Goal: Download file/media

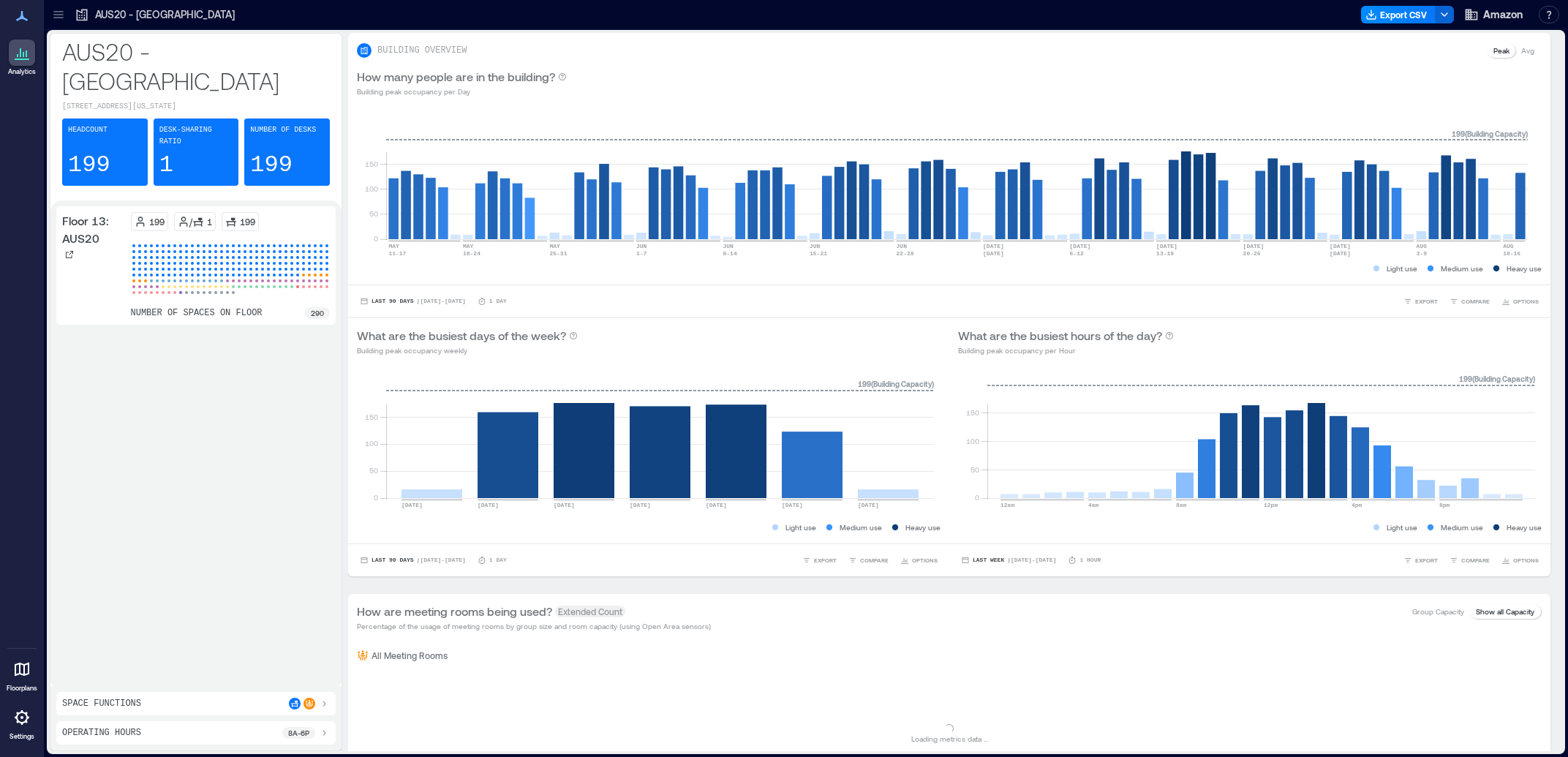
click at [56, 15] on icon at bounding box center [58, 14] width 10 height 1
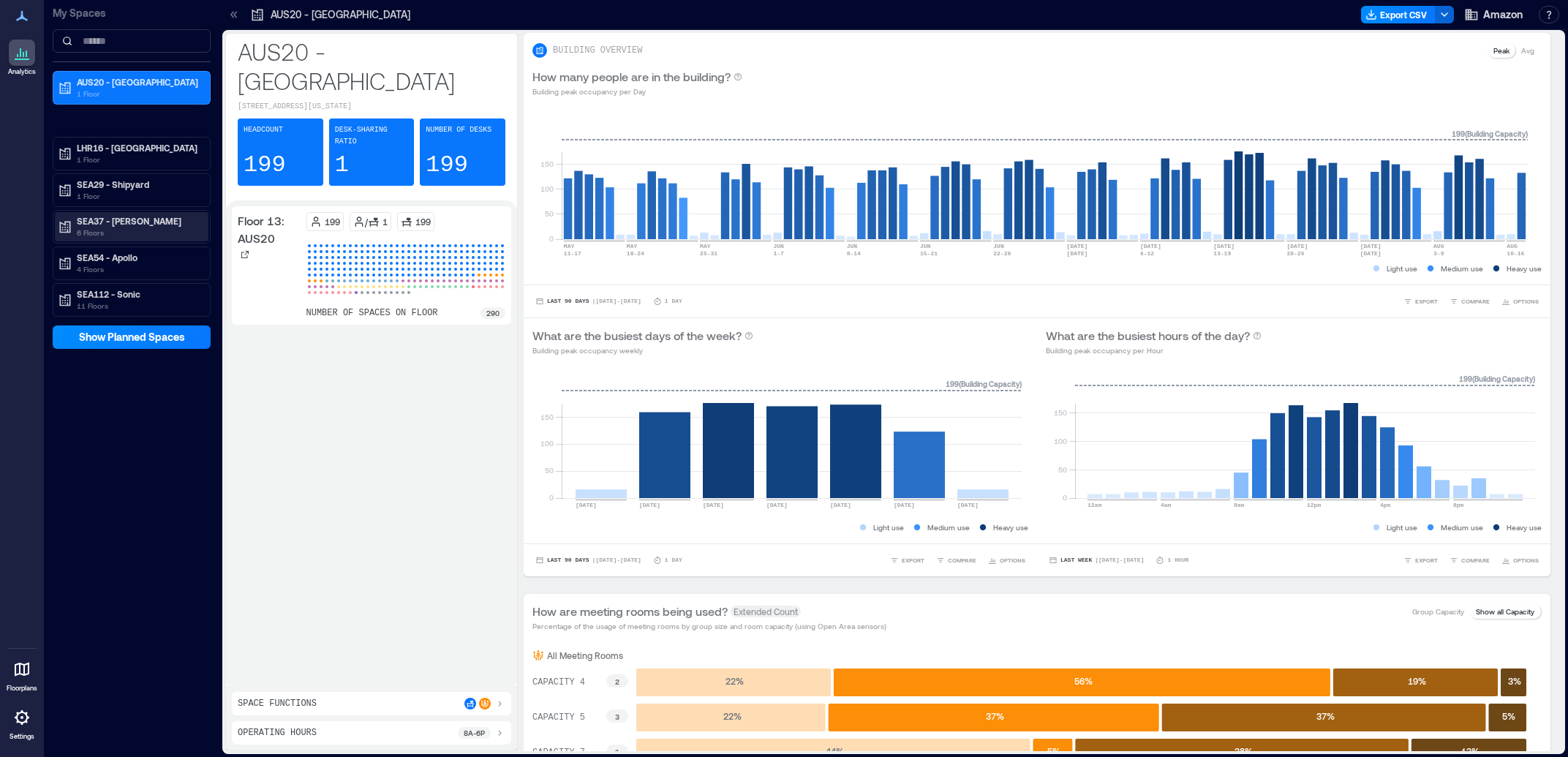
click at [151, 232] on p "6 Floors" at bounding box center [137, 233] width 123 height 12
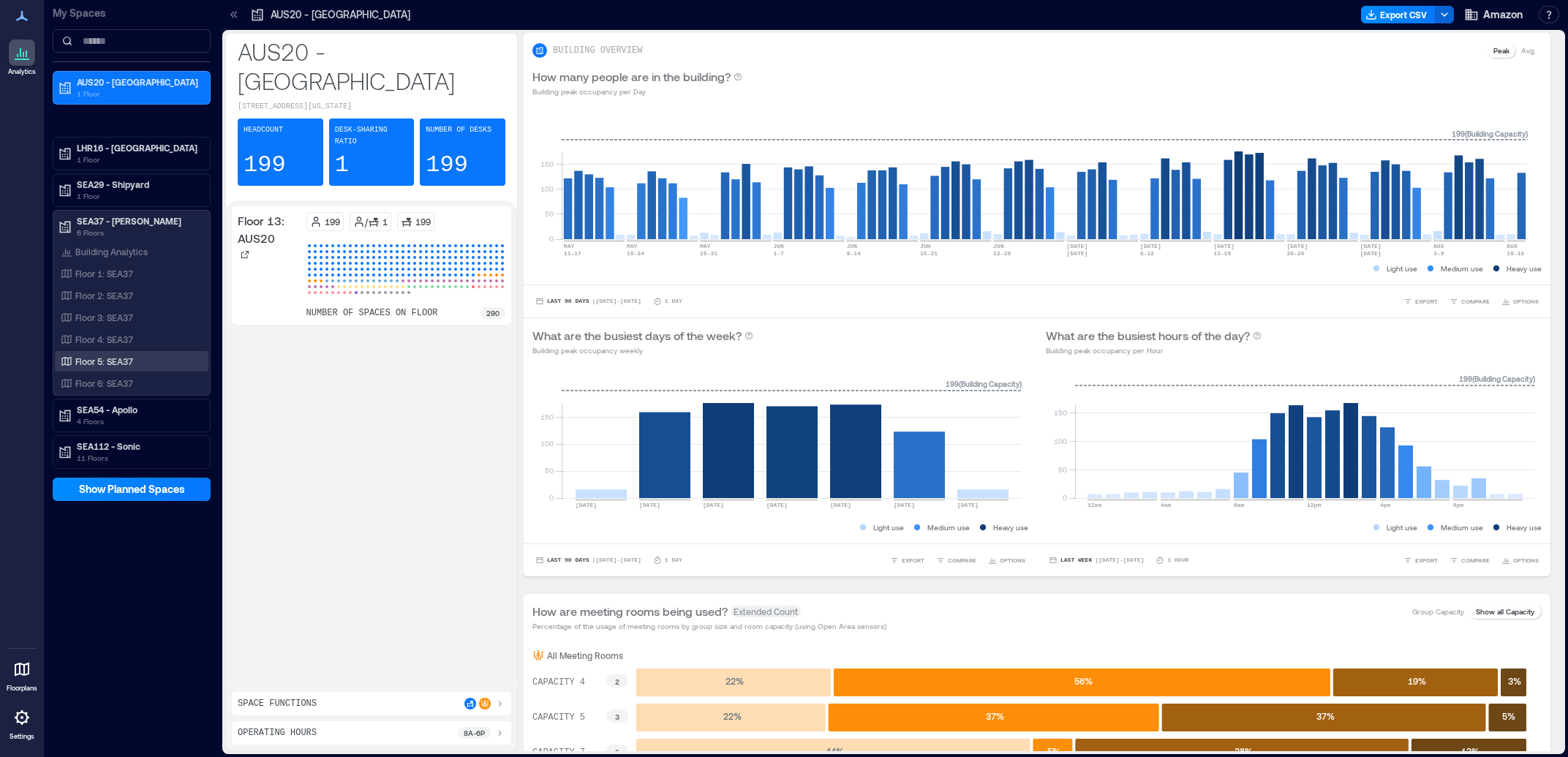
click at [128, 367] on p "Floor 5: SEA37" at bounding box center [104, 361] width 58 height 12
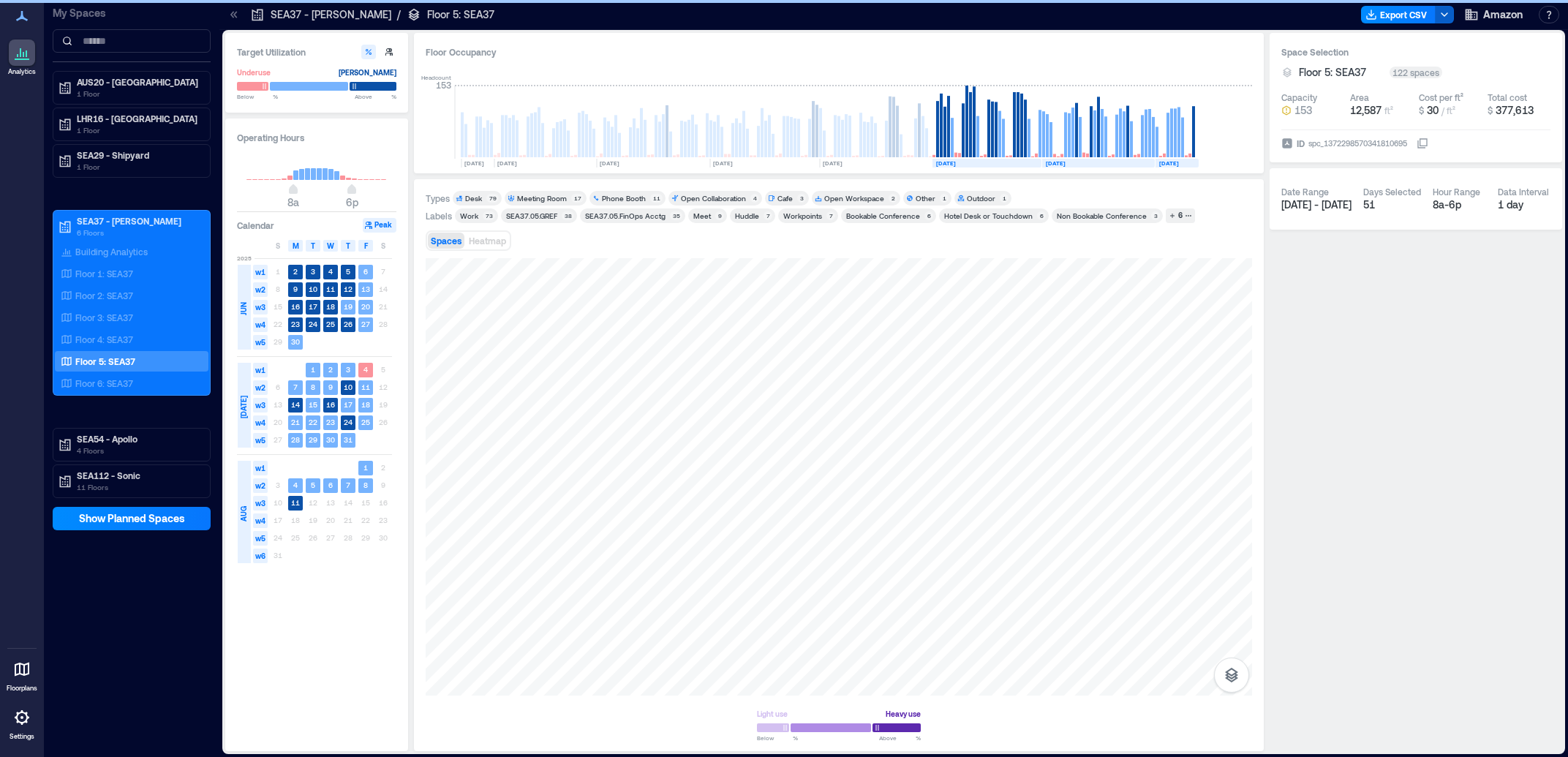
click at [1441, 13] on icon "button" at bounding box center [1444, 15] width 12 height 12
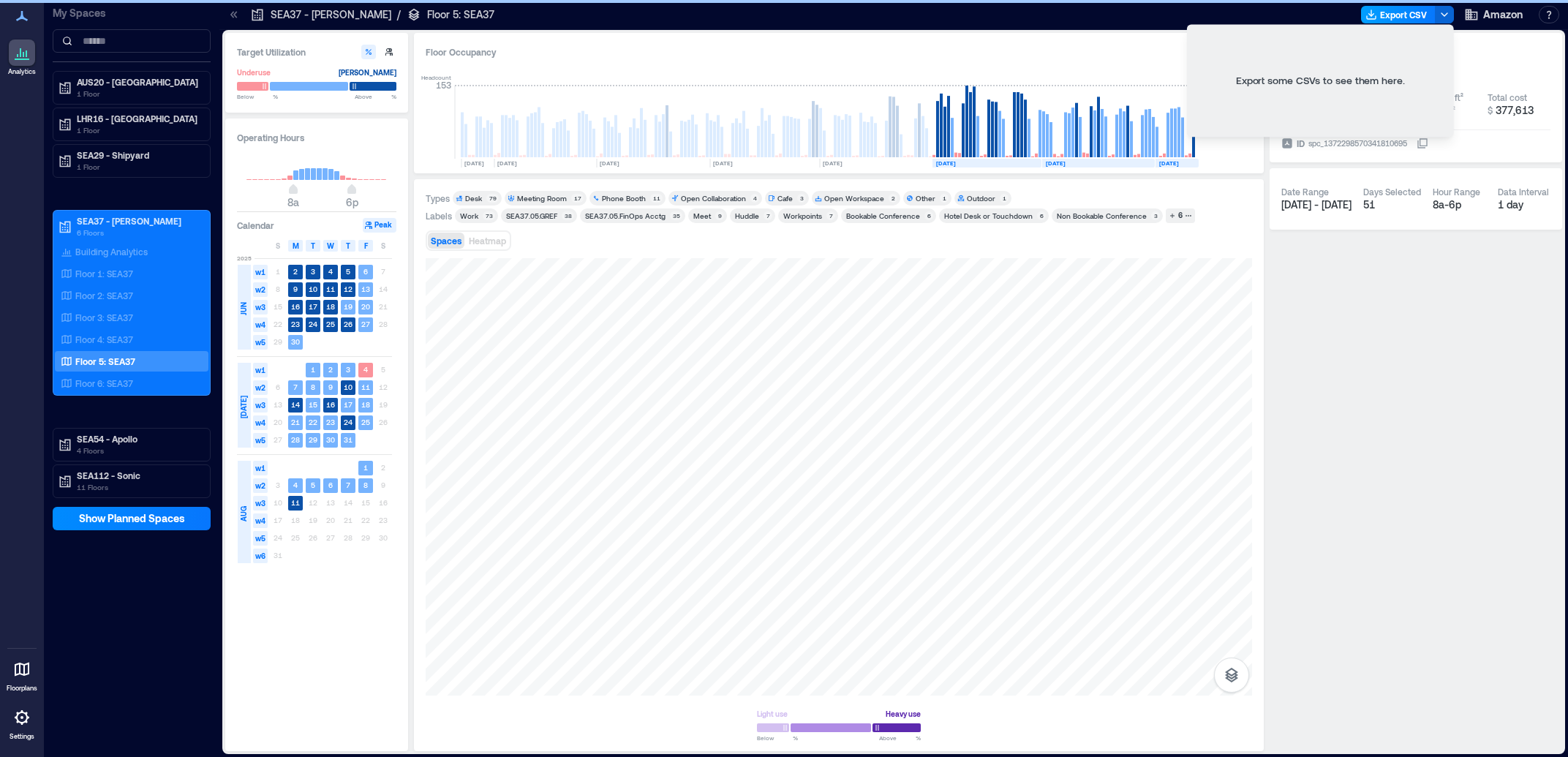
click at [1385, 12] on button "Export CSV" at bounding box center [1398, 15] width 75 height 18
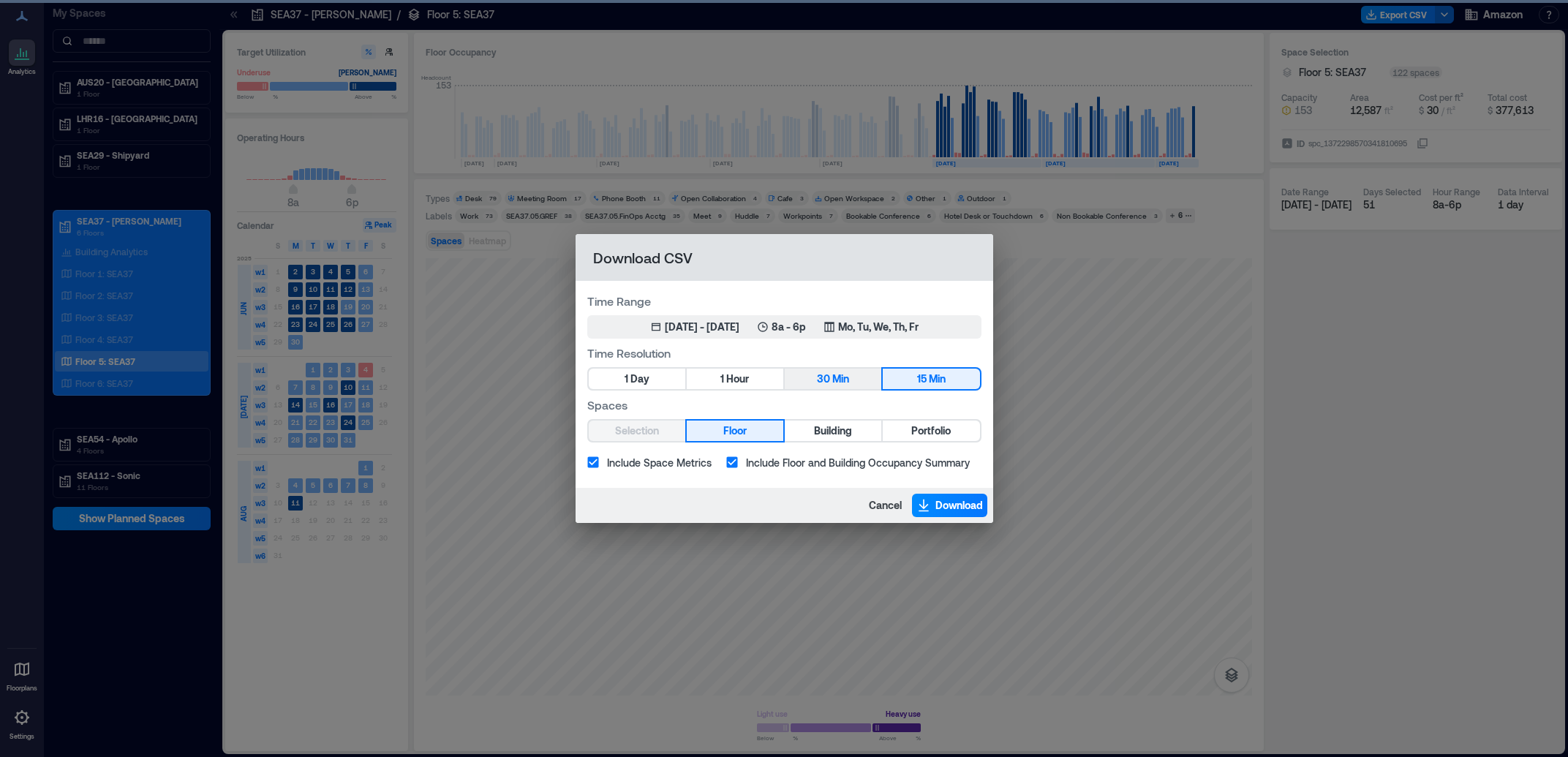
click at [813, 383] on button "30 Min" at bounding box center [833, 379] width 96 height 21
click at [716, 323] on div "[DATE] - [DATE]" at bounding box center [702, 327] width 75 height 15
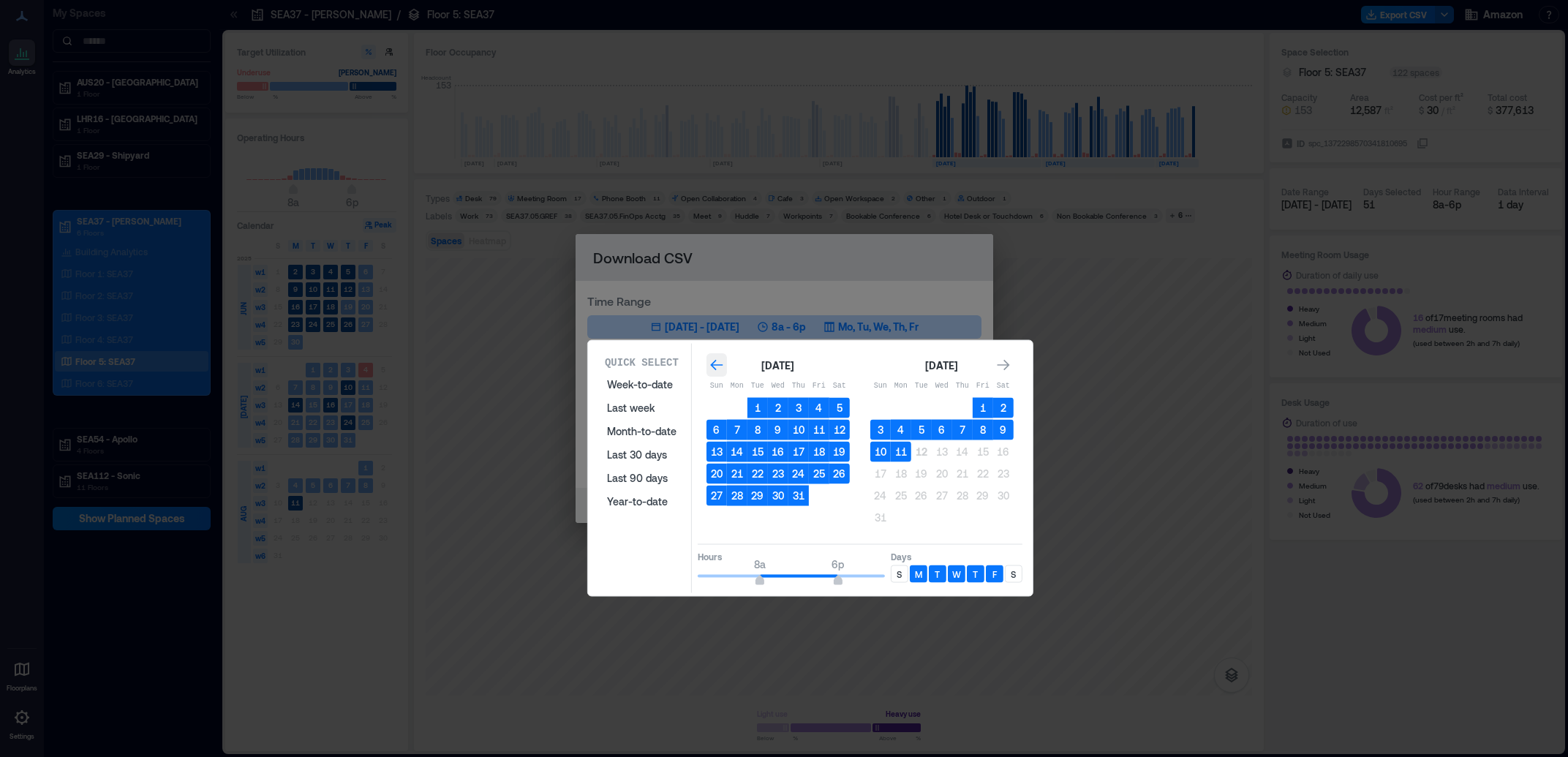
click at [709, 363] on icon "Go to previous month" at bounding box center [716, 364] width 15 height 15
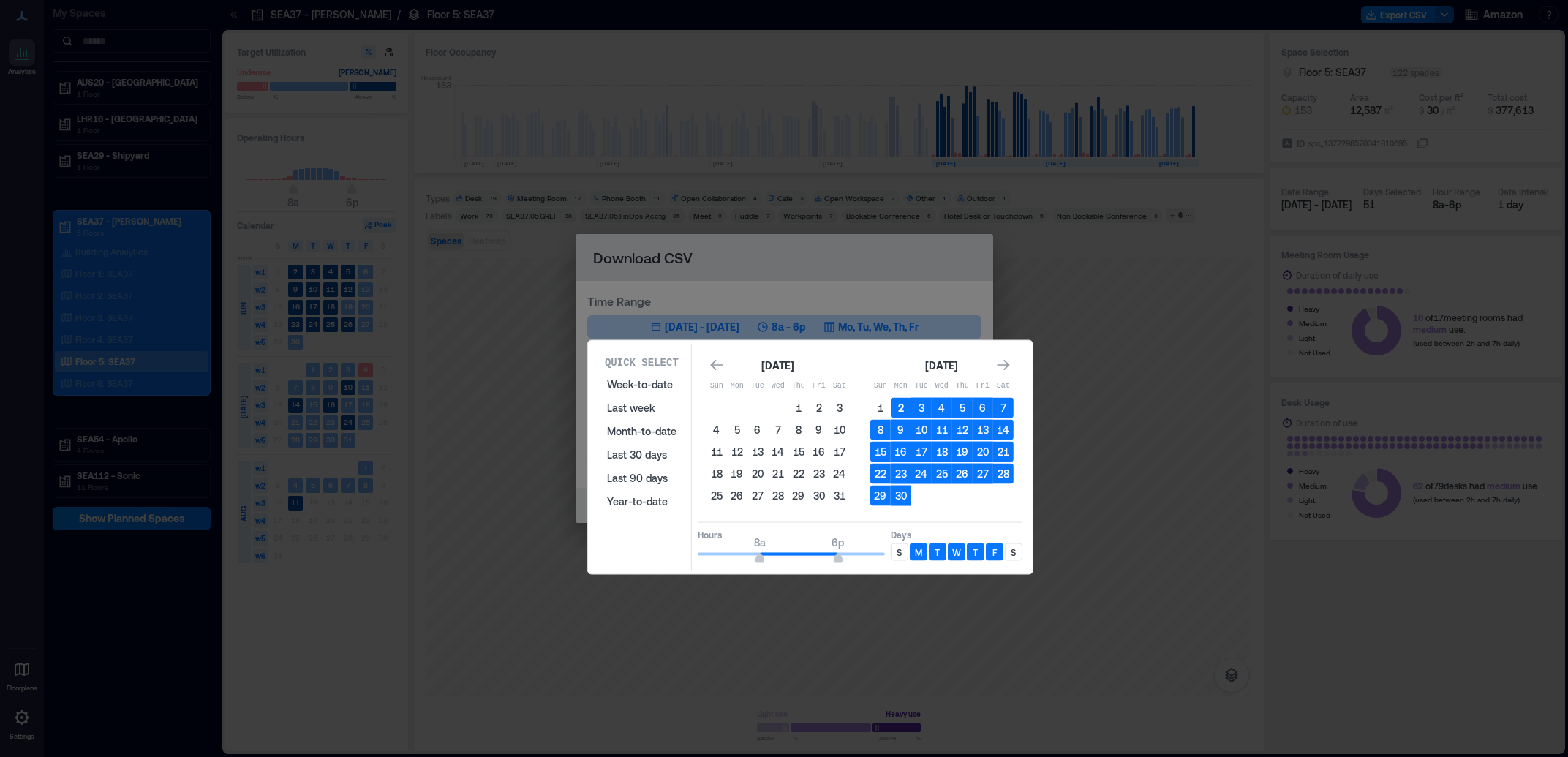
click at [901, 409] on button "2" at bounding box center [901, 407] width 21 height 21
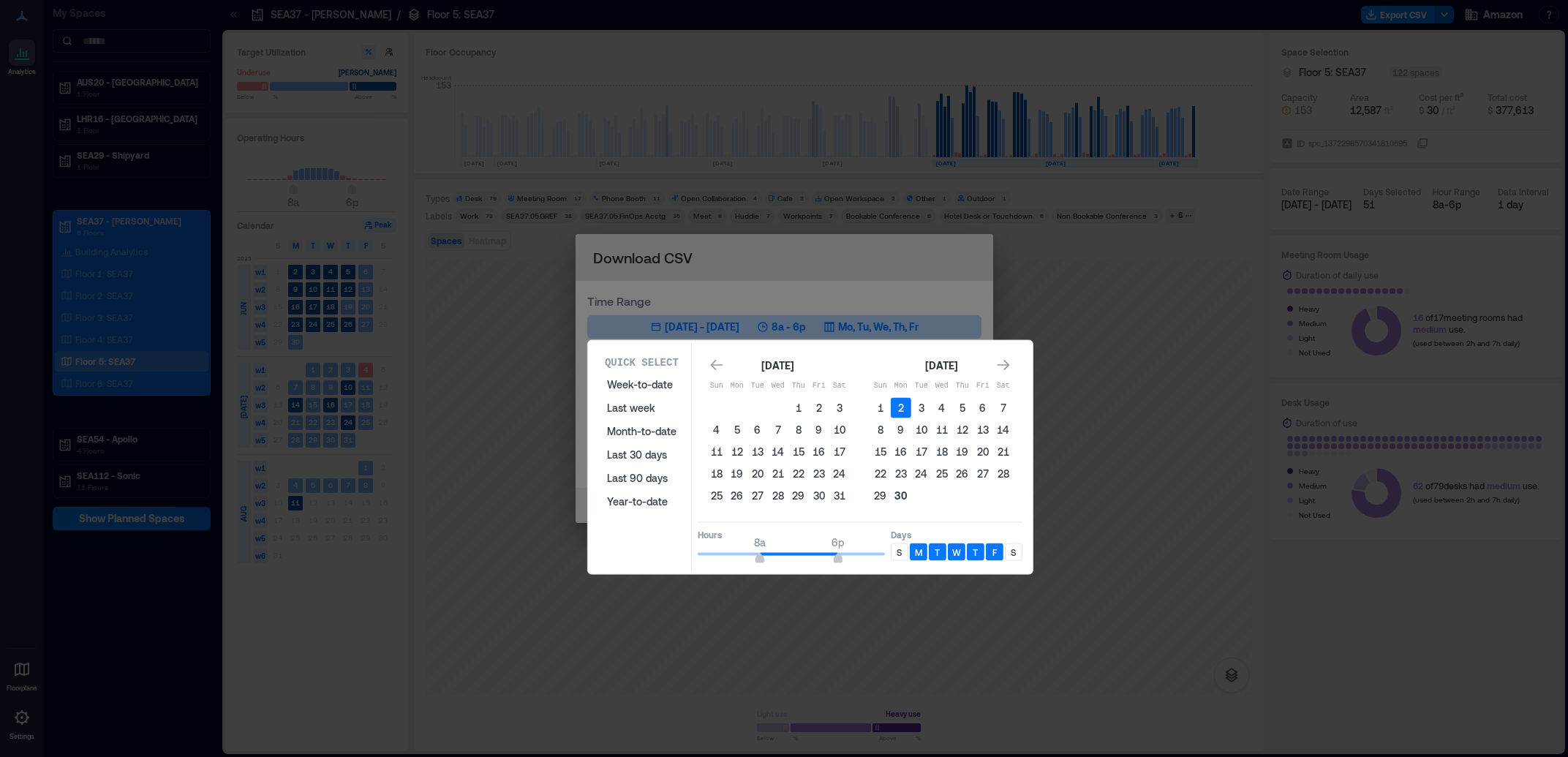
click at [905, 496] on button "30" at bounding box center [901, 496] width 21 height 21
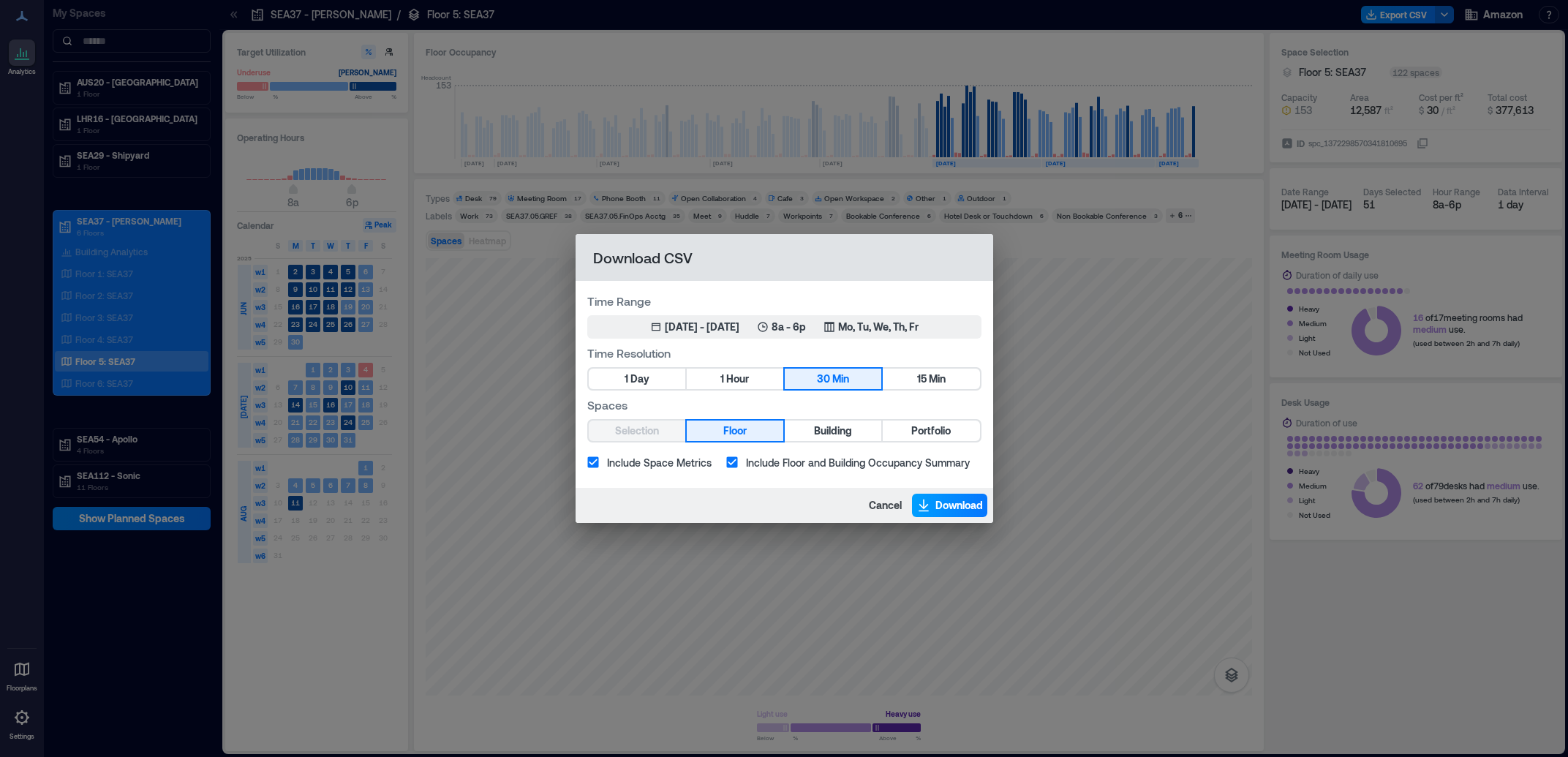
click at [930, 499] on button "Download" at bounding box center [949, 506] width 76 height 24
